Goal: Find contact information: Find contact information

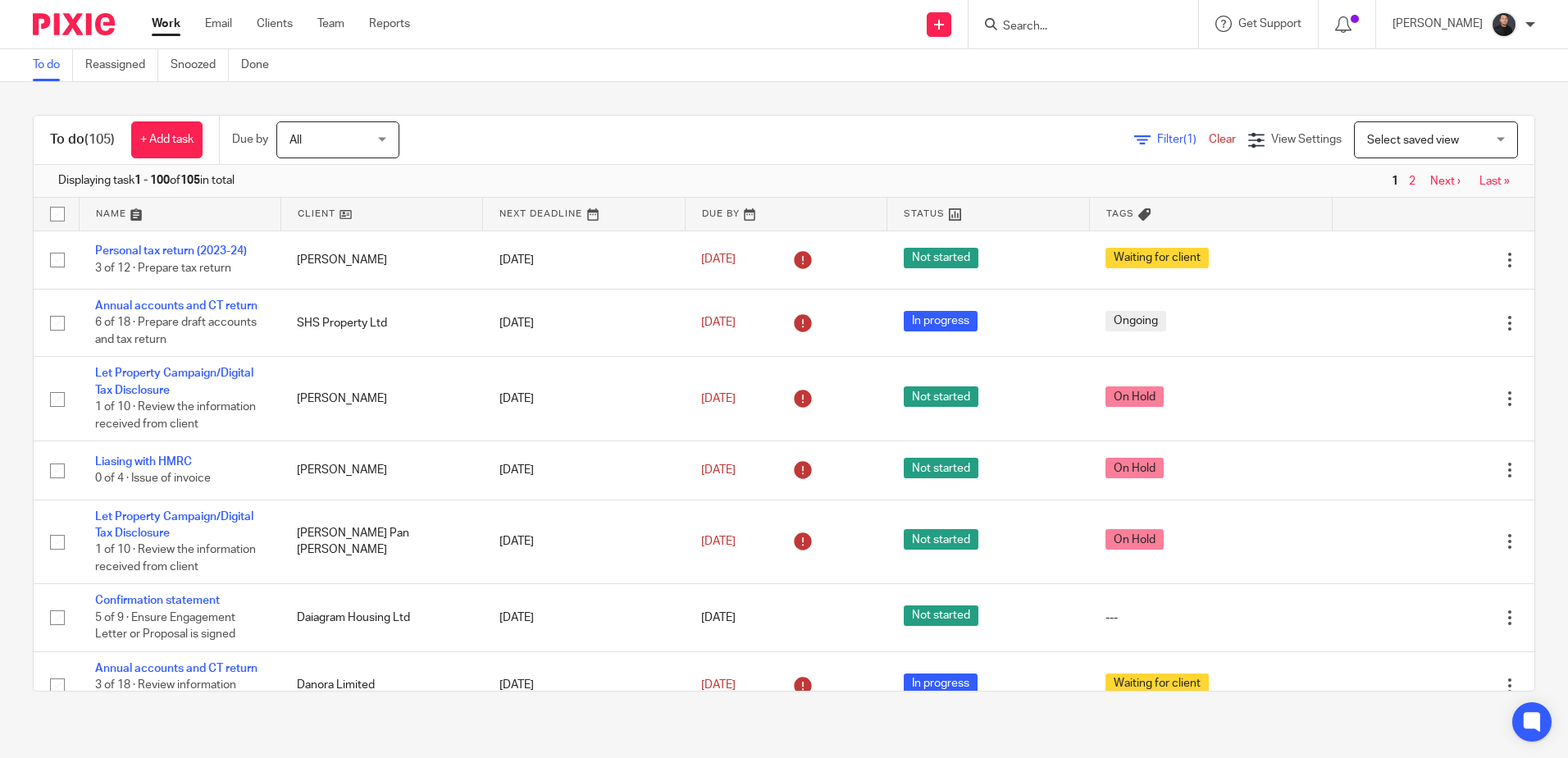
click at [1140, 30] on input "Search" at bounding box center [1075, 27] width 147 height 15
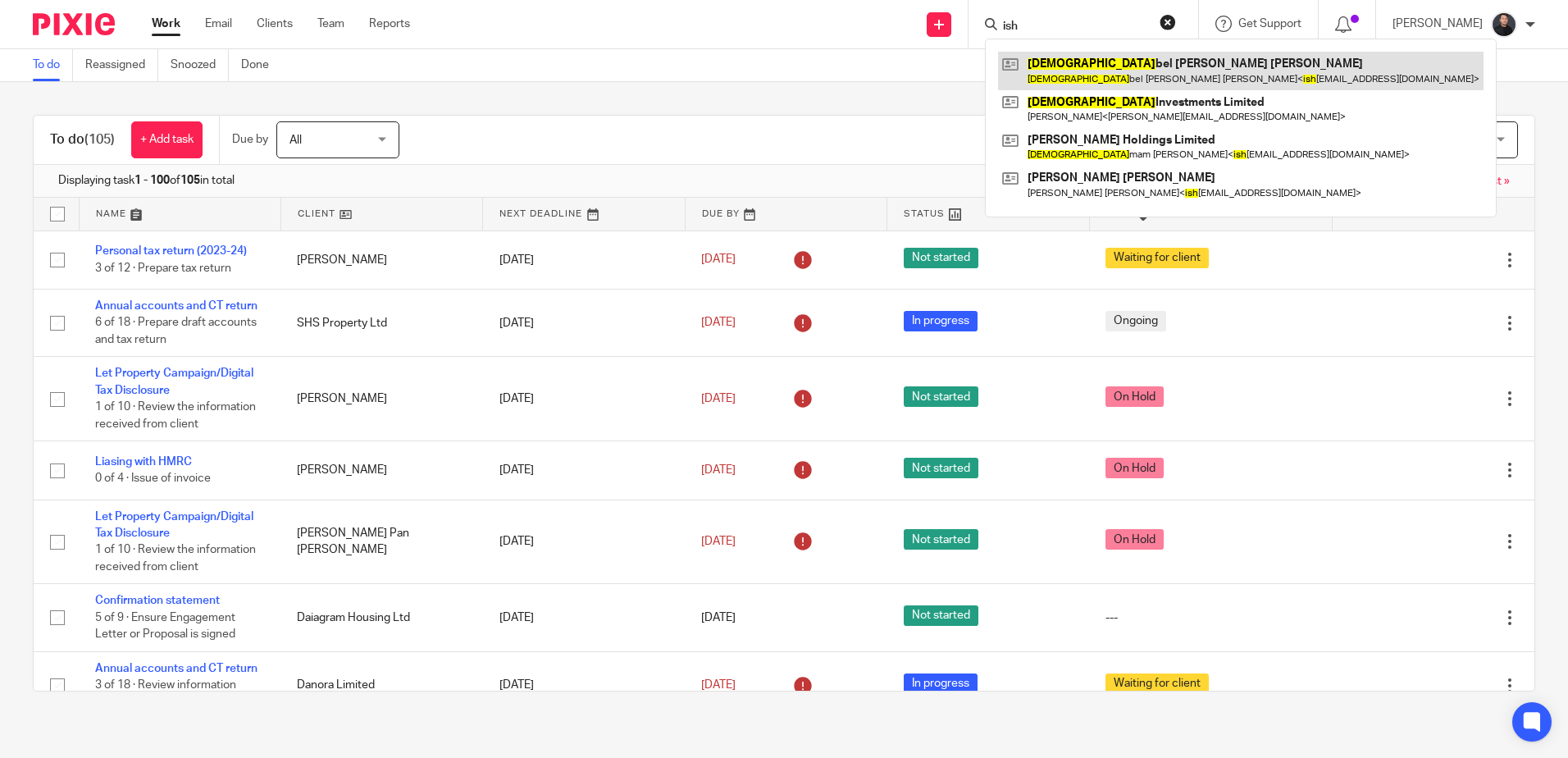
type input "ish"
click at [1126, 70] on link at bounding box center [1240, 70] width 485 height 38
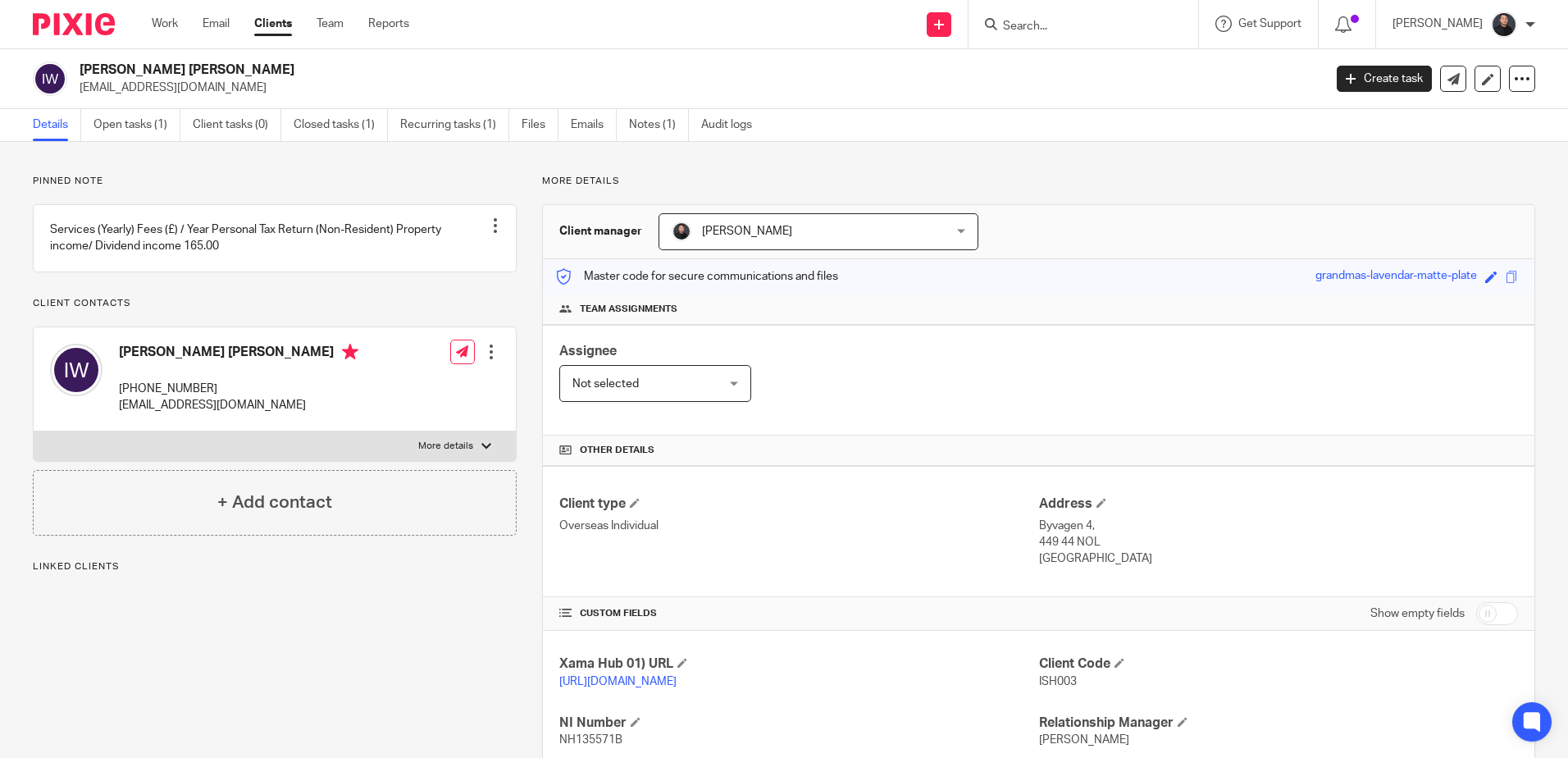
click at [179, 414] on p "[EMAIL_ADDRESS][DOMAIN_NAME]" at bounding box center [238, 405] width 239 height 17
drag, startPoint x: 179, startPoint y: 421, endPoint x: 171, endPoint y: 426, distance: 9.4
click at [171, 414] on p "[EMAIL_ADDRESS][DOMAIN_NAME]" at bounding box center [238, 405] width 239 height 17
click at [171, 414] on p "ishyhome@gmail.com" at bounding box center [238, 405] width 239 height 17
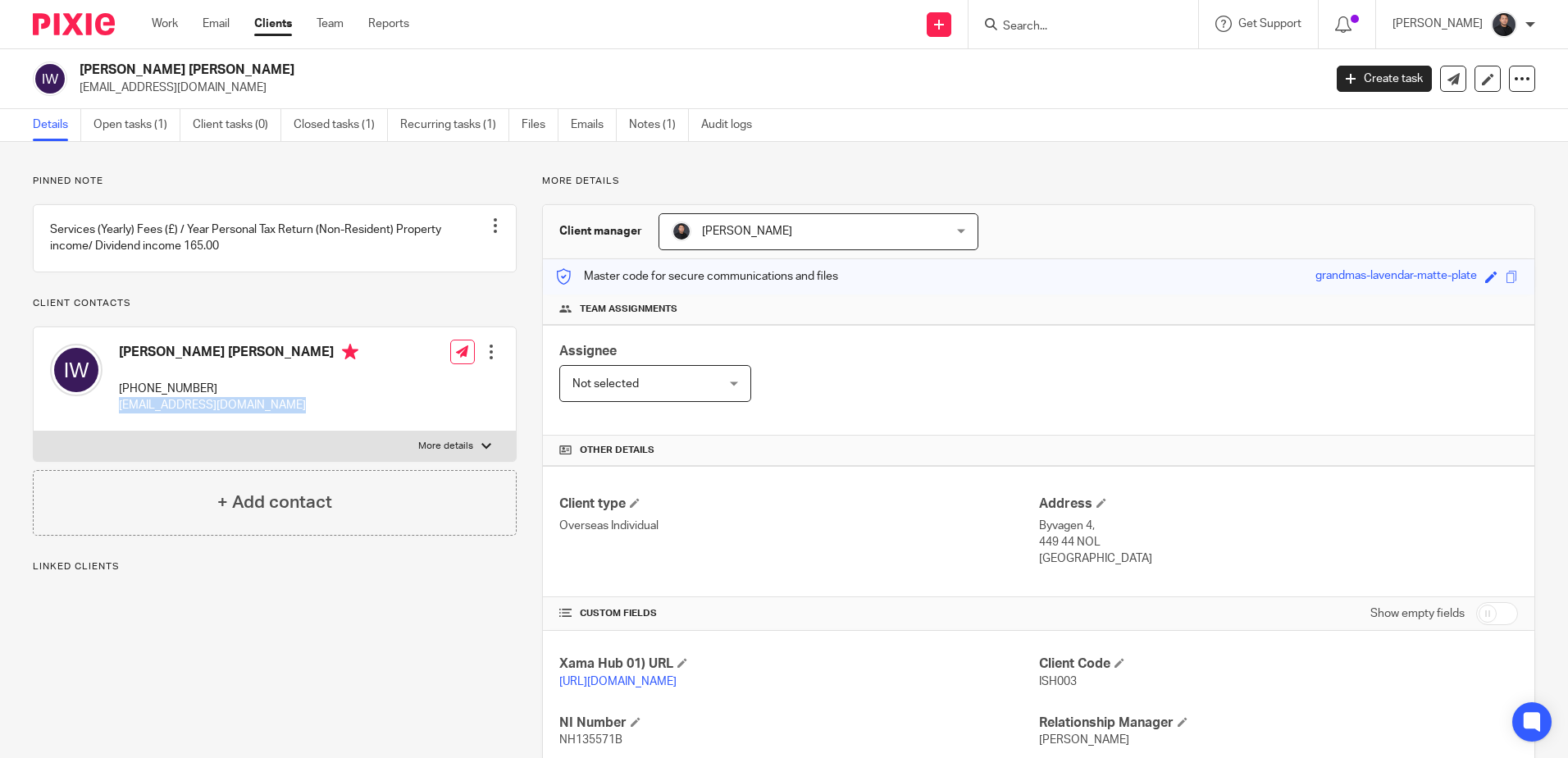
click at [171, 414] on p "ishyhome@gmail.com" at bounding box center [238, 405] width 239 height 17
copy div "ishyhome@gmail.com"
click at [1102, 27] on input "Search" at bounding box center [1075, 27] width 147 height 15
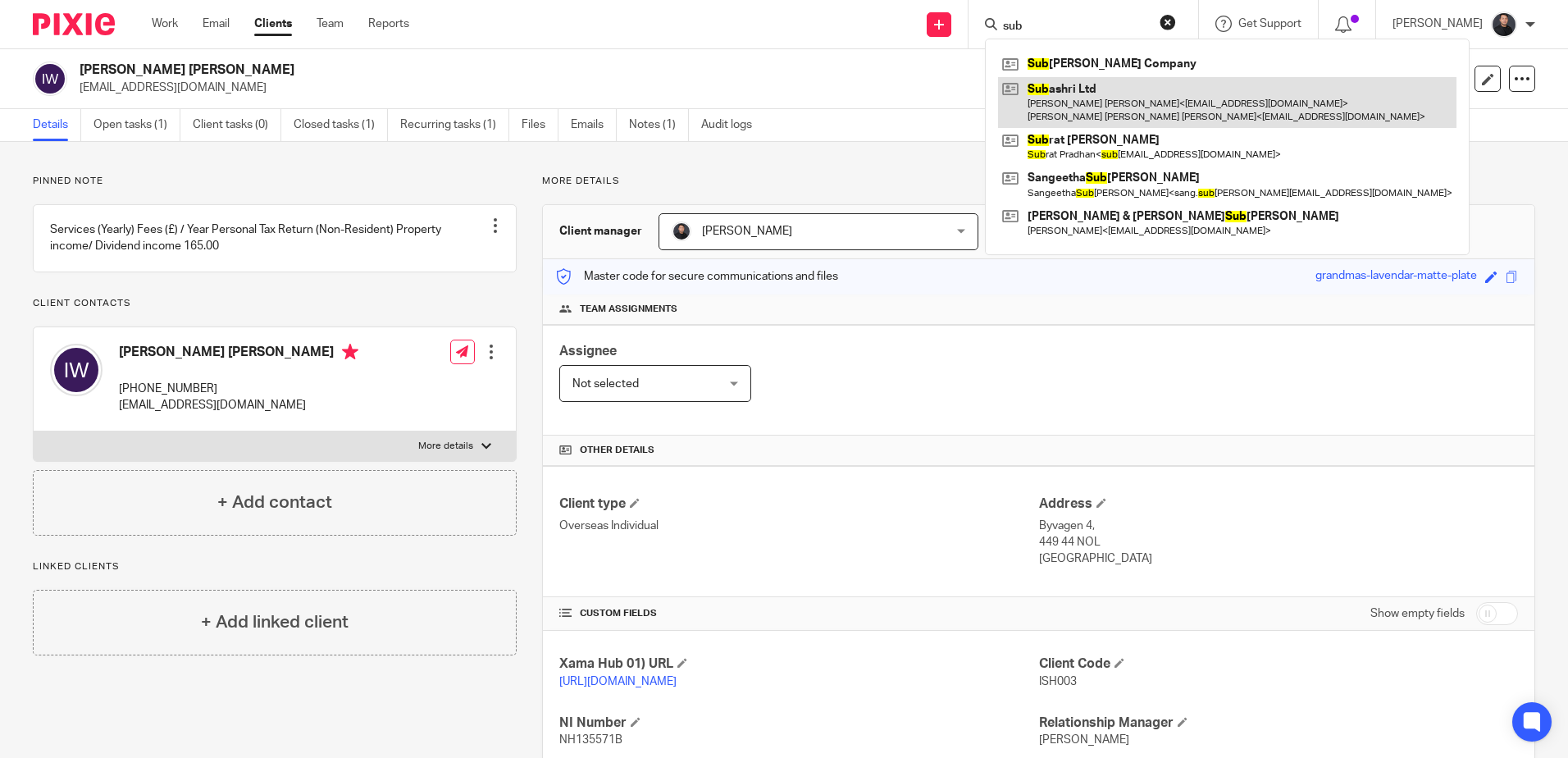
type input "sub"
drag, startPoint x: 1109, startPoint y: 101, endPoint x: 1085, endPoint y: 97, distance: 24.3
click at [1109, 101] on link at bounding box center [1227, 102] width 459 height 51
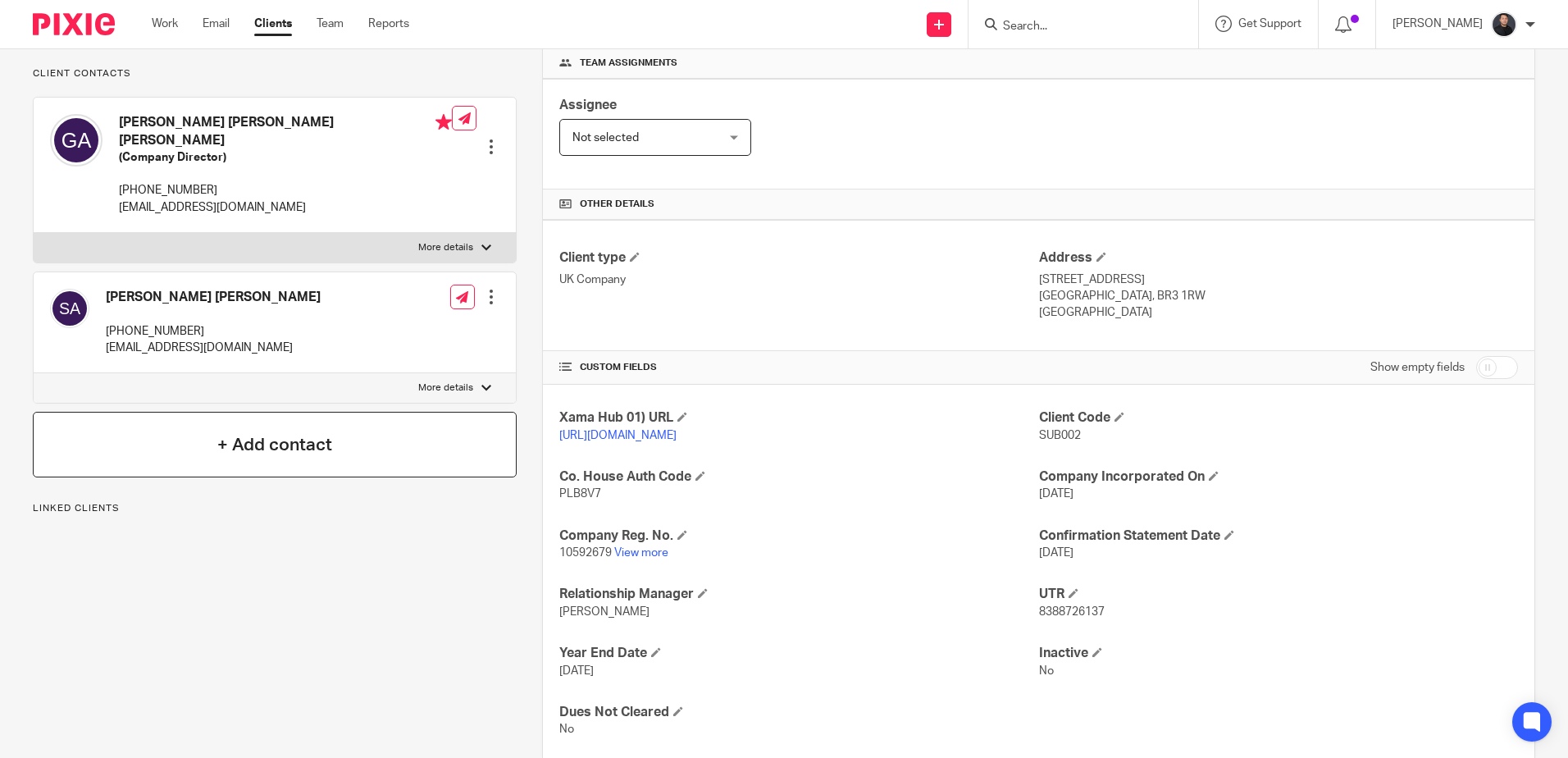
scroll to position [164, 0]
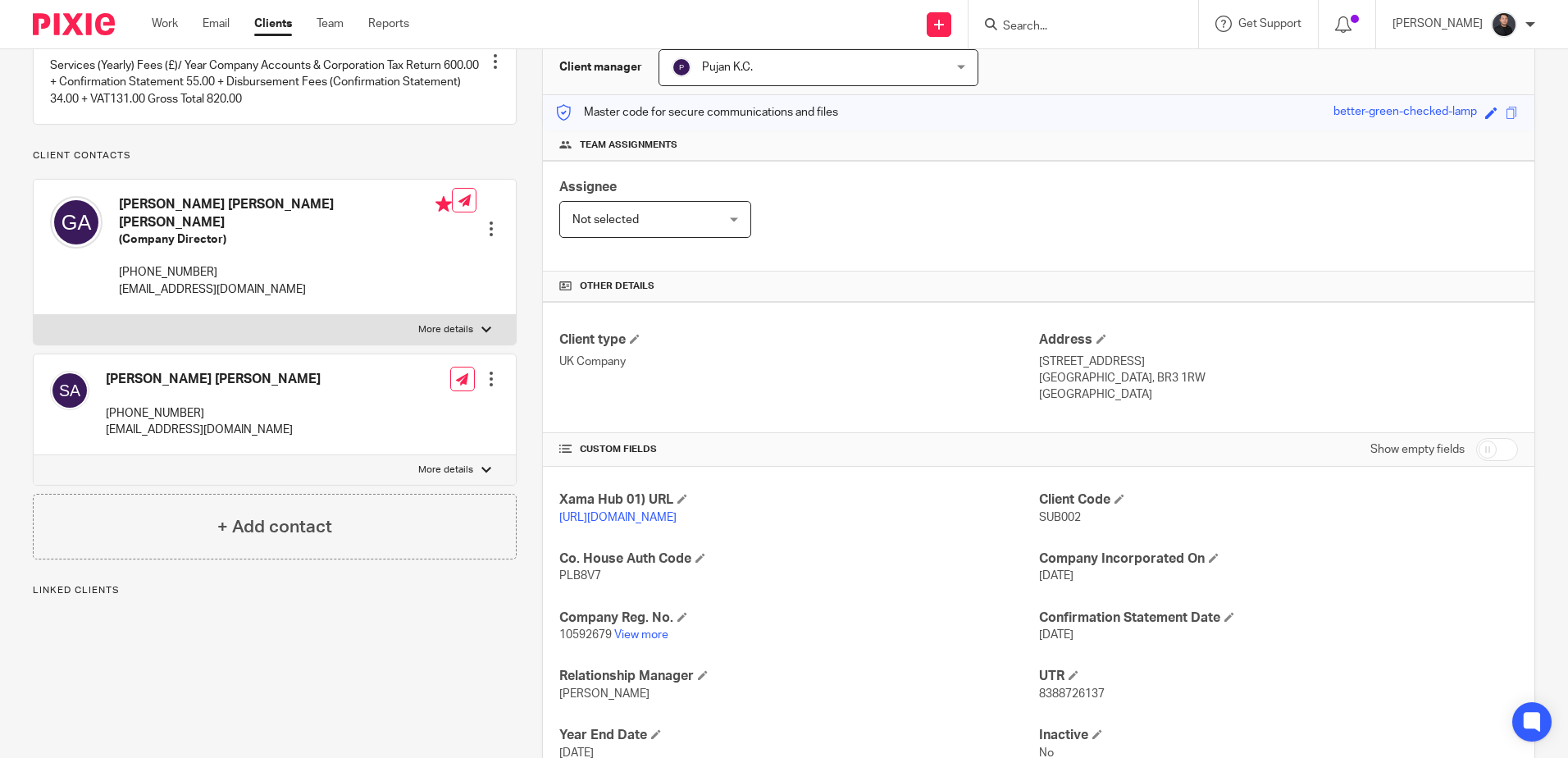
click at [174, 270] on p "[PHONE_NUMBER]" at bounding box center [285, 273] width 333 height 17
copy div "[PHONE_NUMBER]"
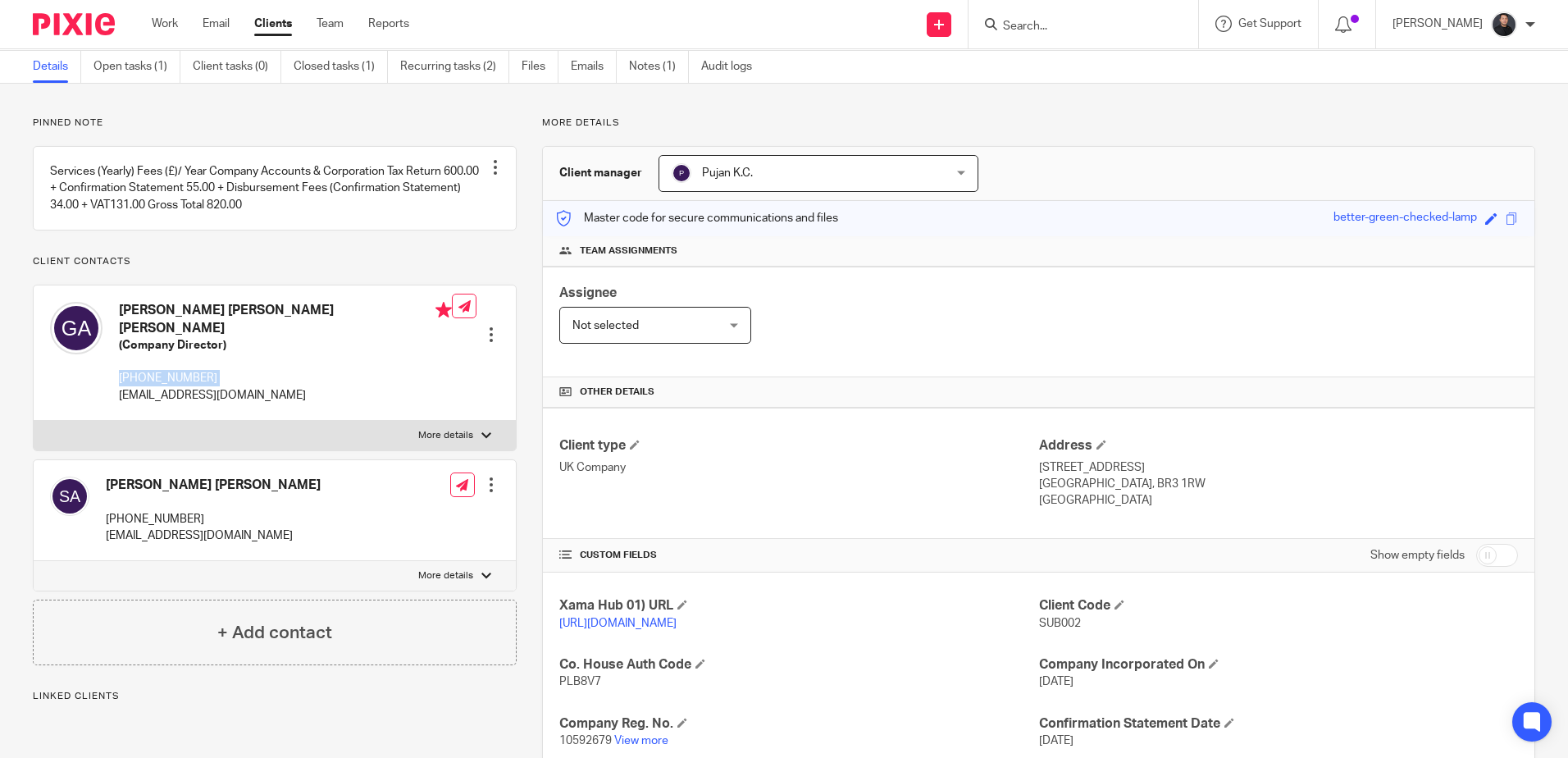
scroll to position [0, 0]
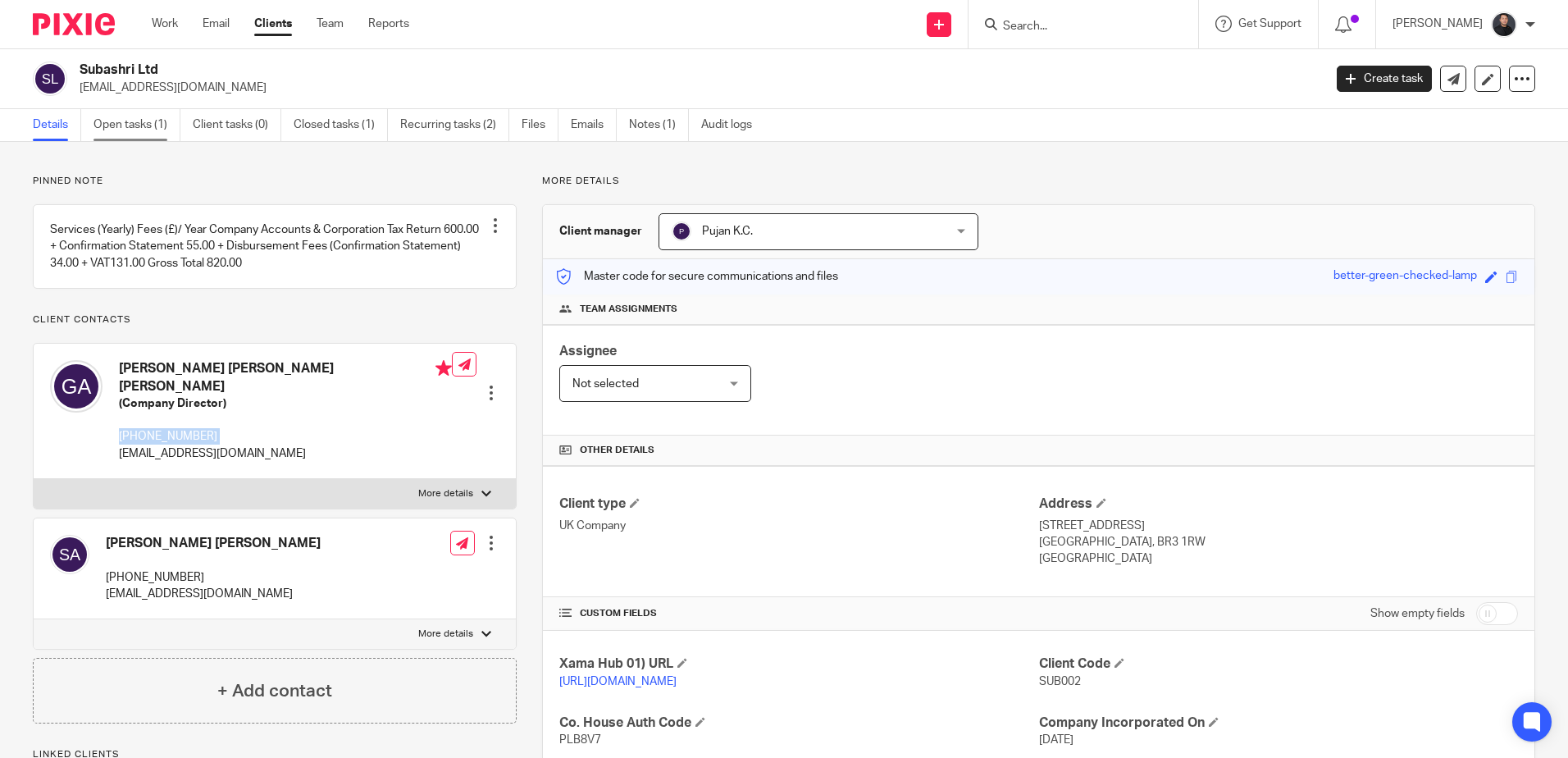
click at [129, 127] on link "Open tasks (1)" at bounding box center [137, 124] width 87 height 32
